Goal: Task Accomplishment & Management: Manage account settings

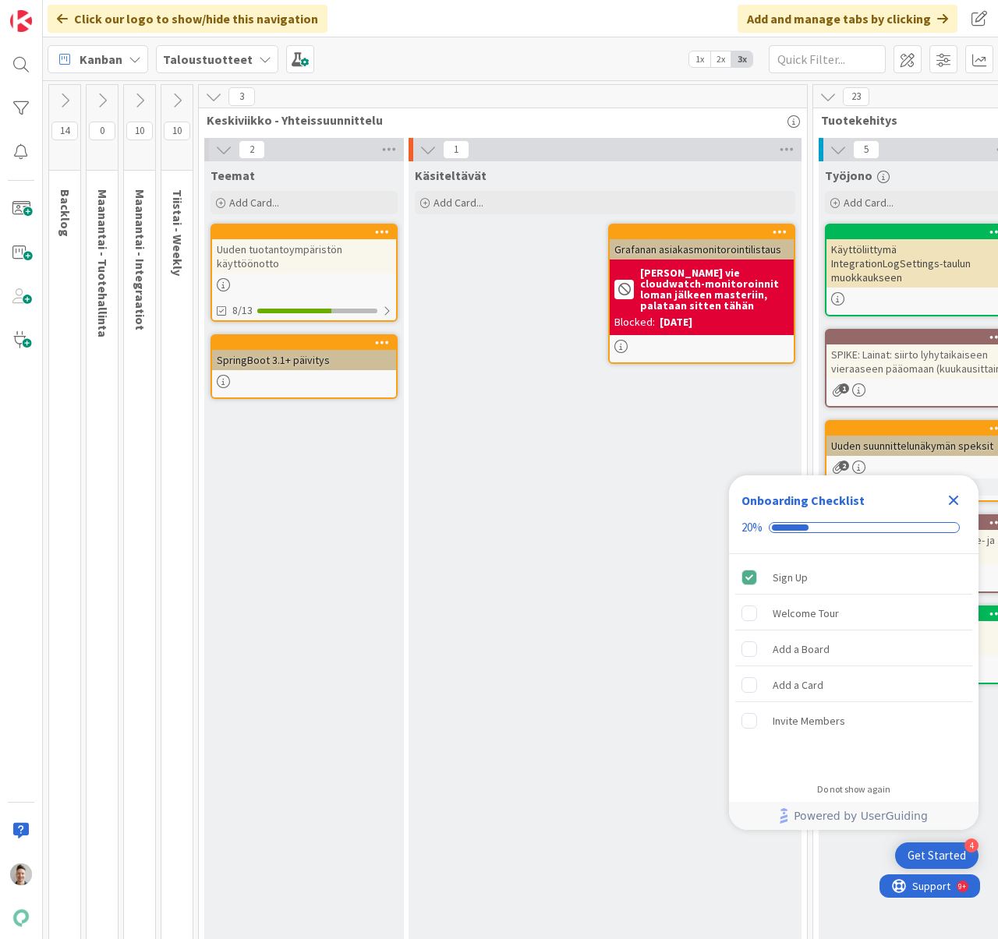
click at [950, 486] on div "Onboarding Checklist 20%" at bounding box center [853, 514] width 249 height 79
click at [955, 498] on icon "Close Checklist" at bounding box center [954, 501] width 10 height 10
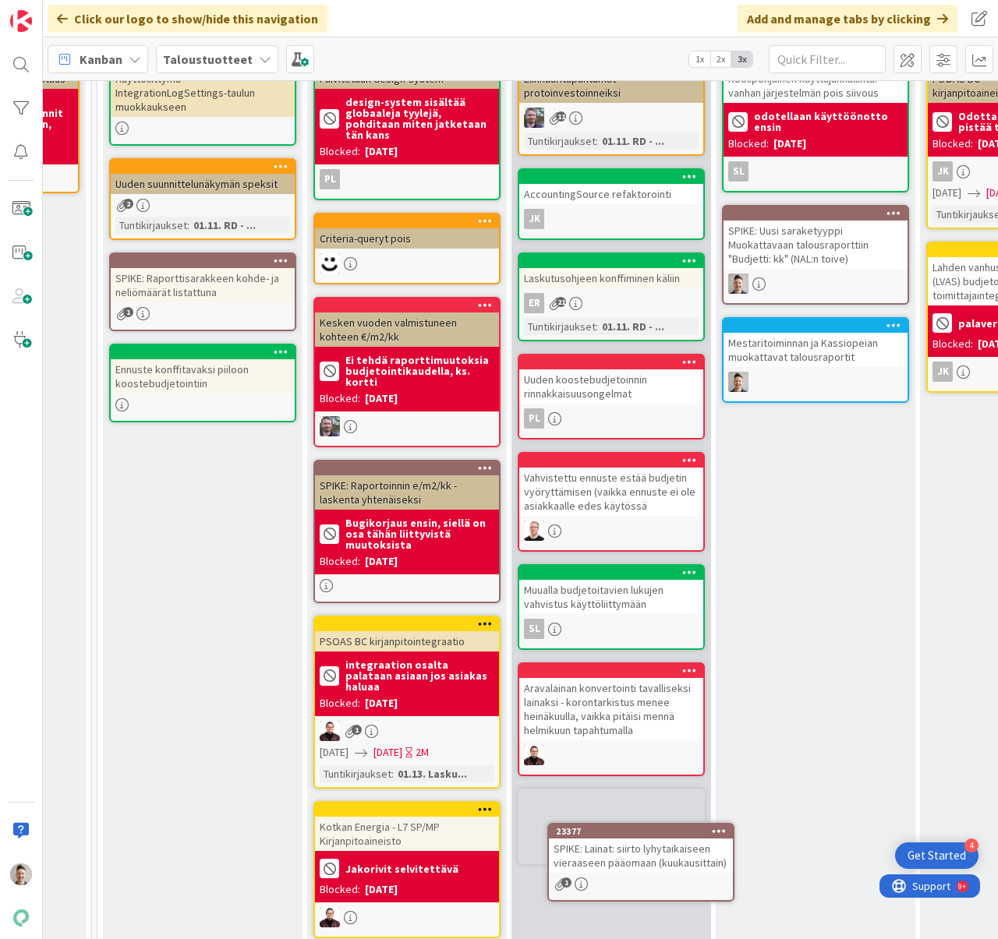
scroll to position [178, 715]
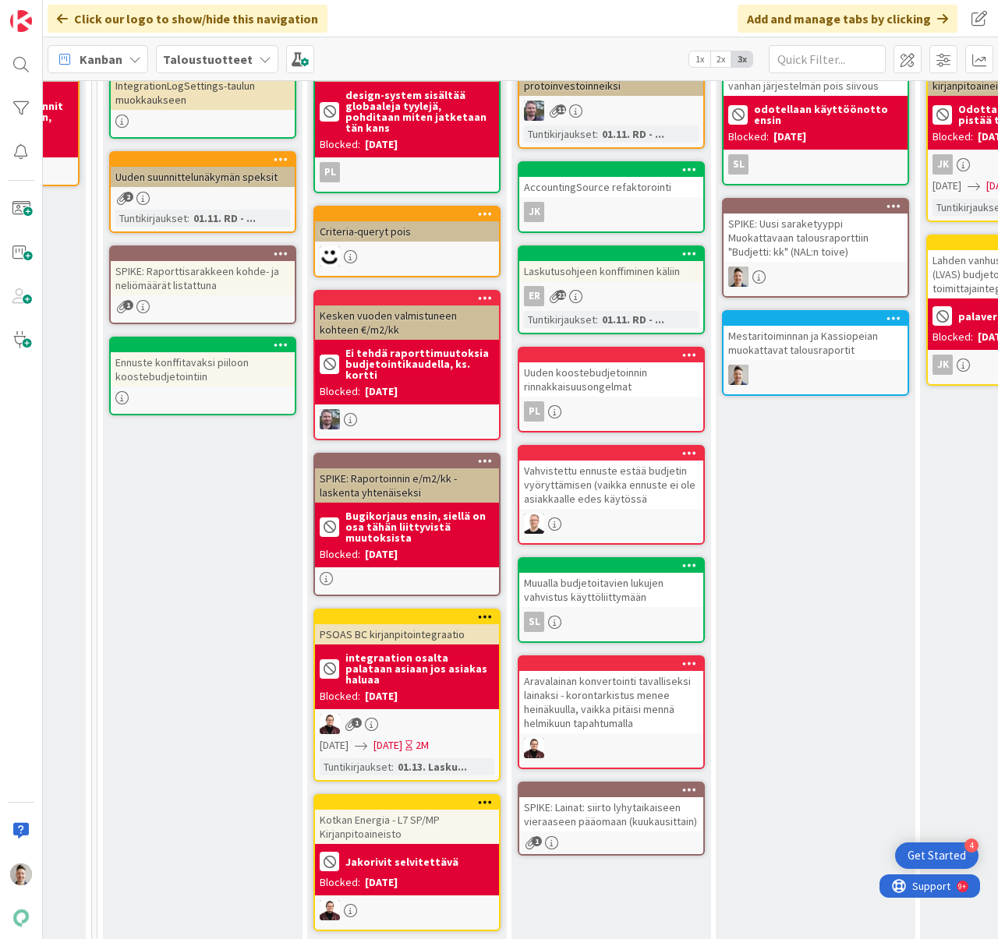
click at [652, 820] on div "SPIKE: Lainat: siirto lyhytaikaiseen vieraaseen pääomaan (kuukausittain)" at bounding box center [611, 814] width 184 height 34
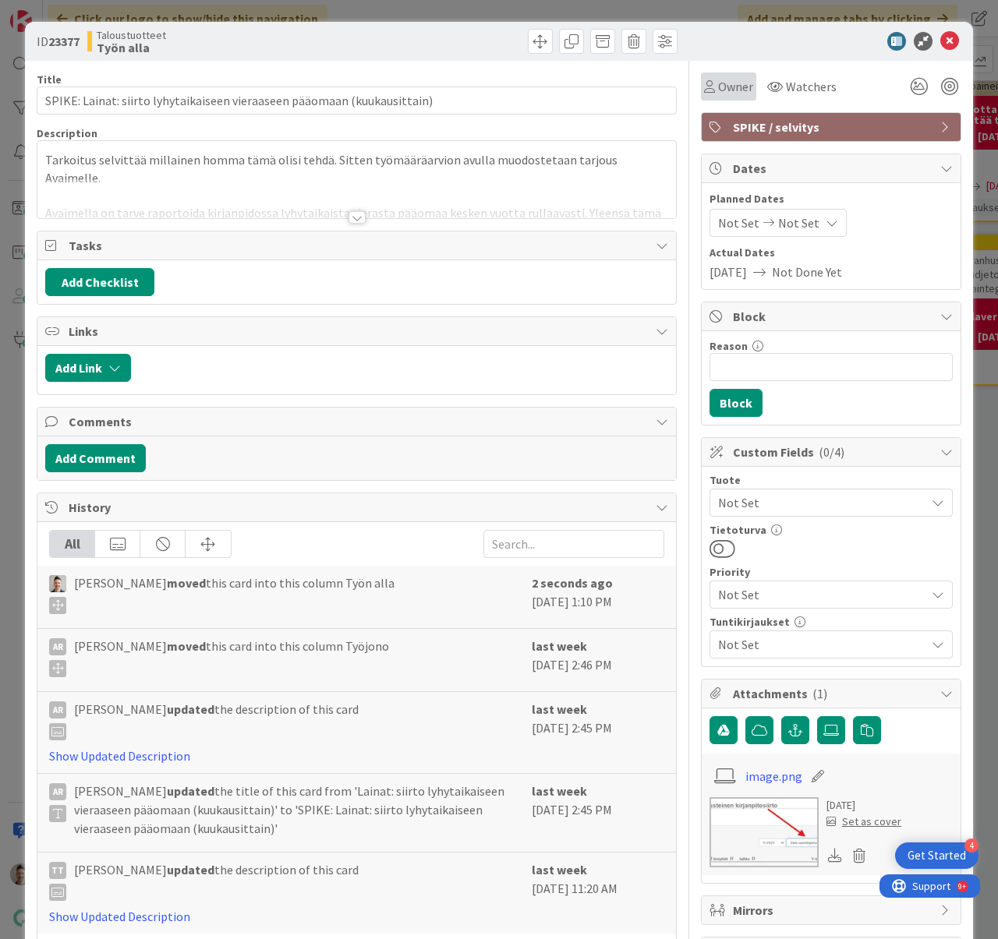
click at [718, 90] on span "Owner" at bounding box center [735, 86] width 35 height 19
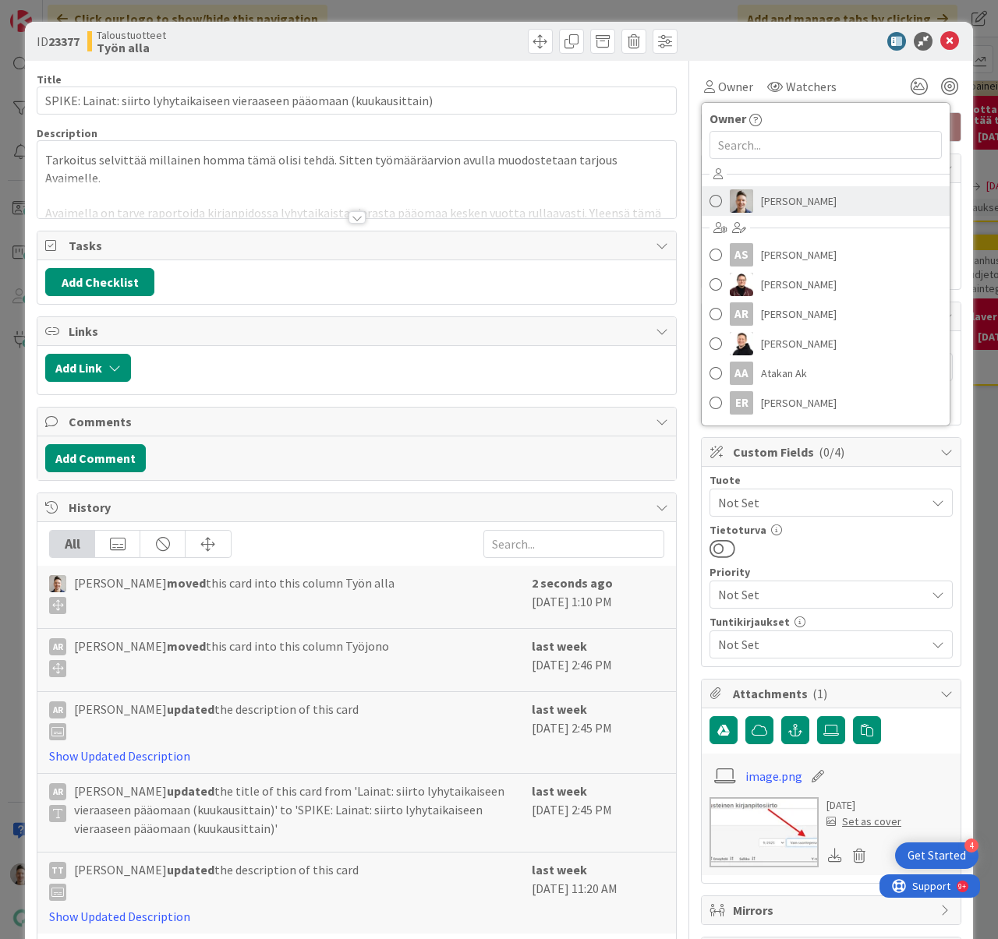
click at [765, 207] on span "[PERSON_NAME]" at bounding box center [799, 200] width 76 height 23
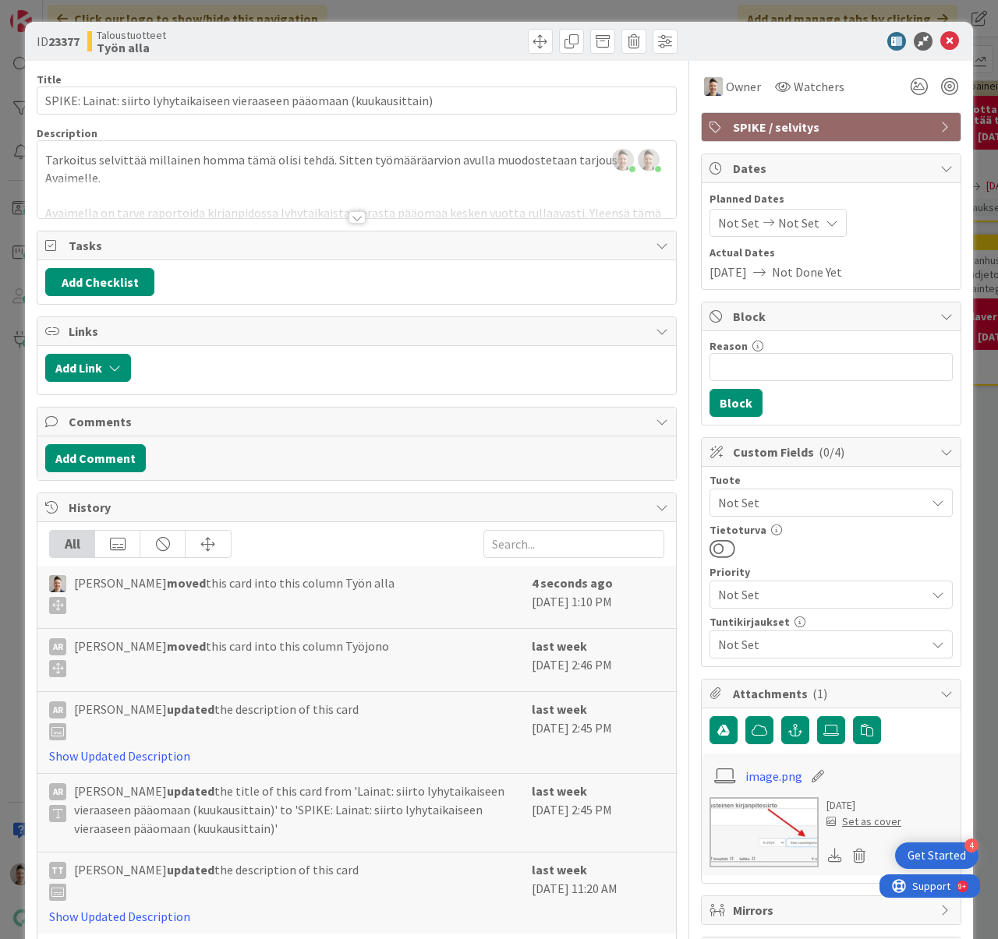
click at [349, 217] on div at bounding box center [356, 217] width 17 height 12
